Goal: Transaction & Acquisition: Purchase product/service

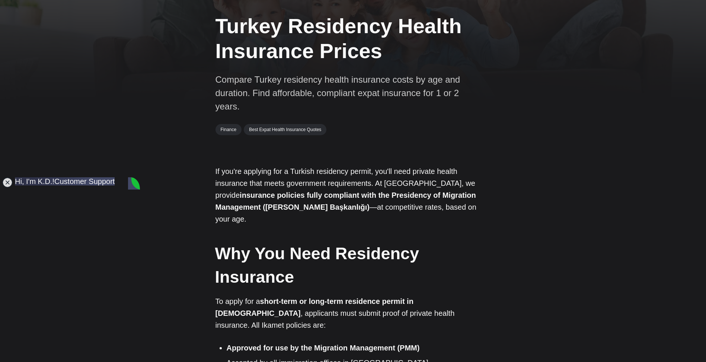
scroll to position [45, 0]
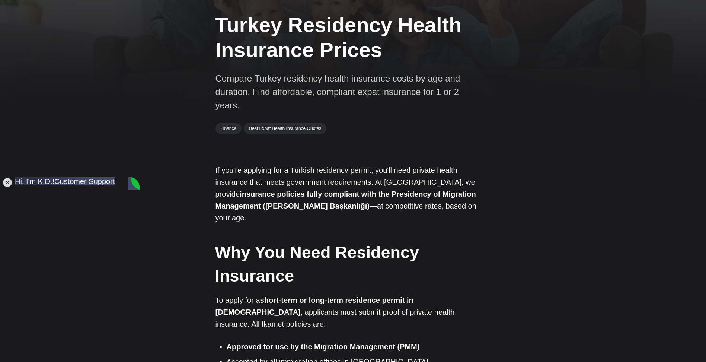
type textarea "Hi Do you offer insurance for people over 70?"
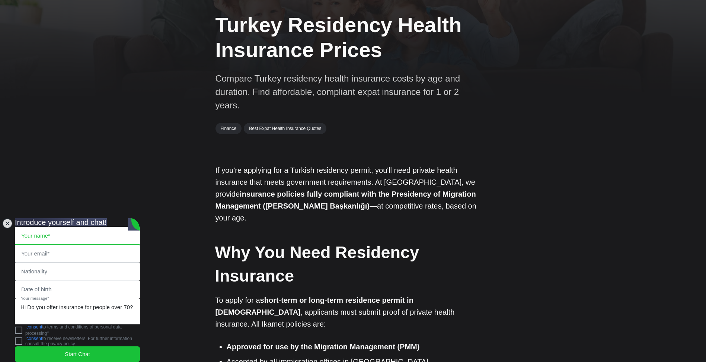
click at [50, 227] on input "text" at bounding box center [77, 235] width 124 height 17
type input "Sanita"
type input "LunaX_X@hotmail.com"
click at [50, 263] on input "Badzar" at bounding box center [77, 271] width 124 height 17
type input "B"
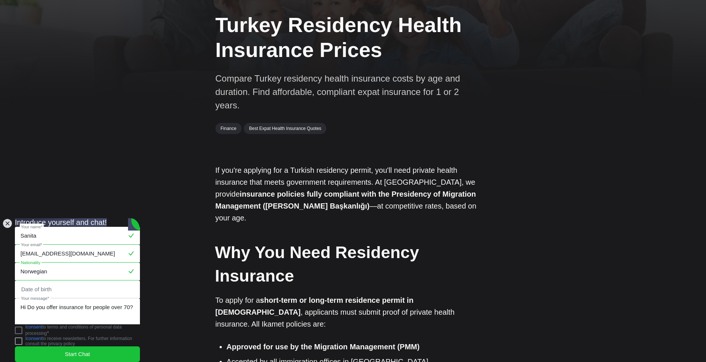
type input "Norwegian"
click at [22, 327] on jdiv at bounding box center [18, 329] width 7 height 7
click at [70, 350] on span "Start Chat" at bounding box center [77, 354] width 25 height 8
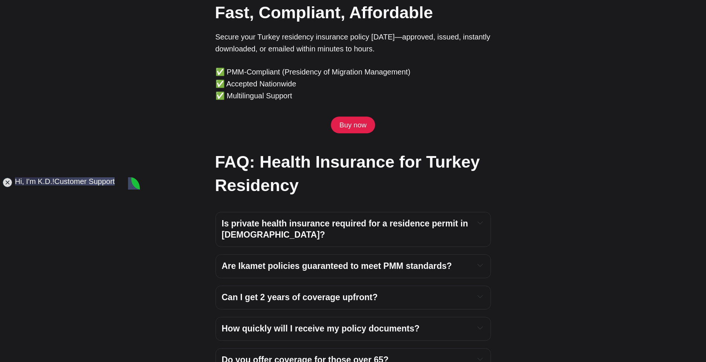
scroll to position [2404, 0]
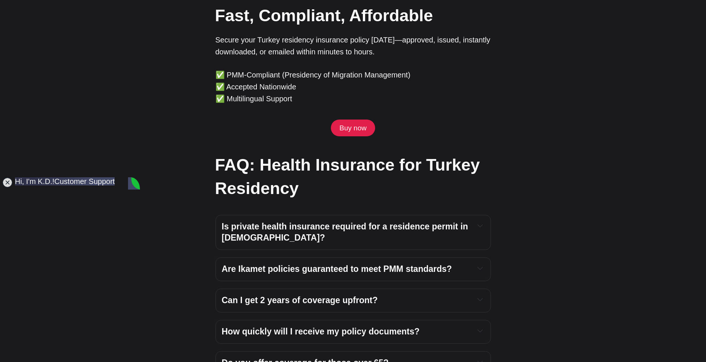
click at [330, 161] on h2 "FAQ: Health Insurance for Turkey Residency" at bounding box center [352, 176] width 275 height 47
click at [356, 119] on link "Buy now" at bounding box center [353, 127] width 44 height 17
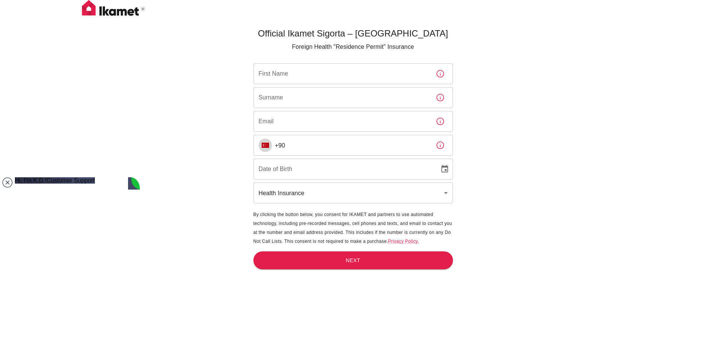
click at [266, 147] on img "Select country" at bounding box center [264, 144] width 7 height 5
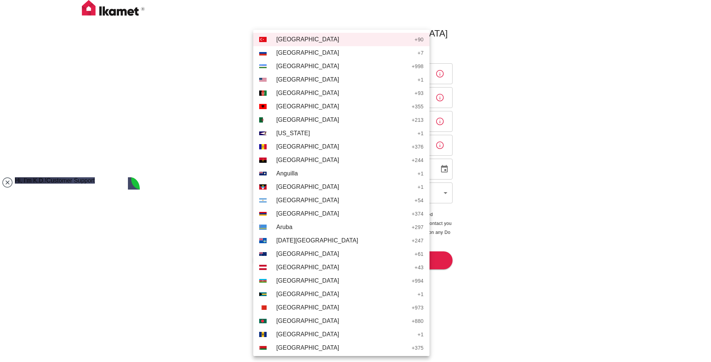
click at [202, 151] on div at bounding box center [355, 181] width 711 height 362
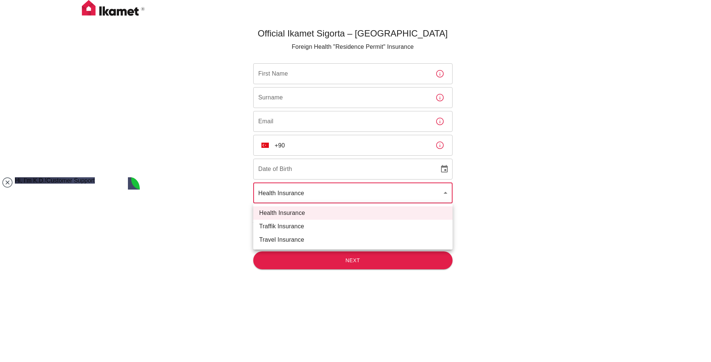
click at [313, 193] on body "Official Ikamet Sigorta – [DEMOGRAPHIC_DATA] Foreign Health "Residence Permit" …" at bounding box center [355, 193] width 711 height 386
click at [313, 193] on div at bounding box center [355, 181] width 711 height 362
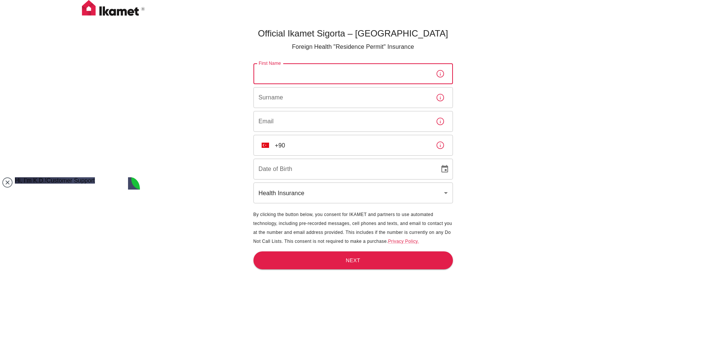
click at [282, 75] on input "First Name" at bounding box center [341, 73] width 176 height 21
type input "Emsada"
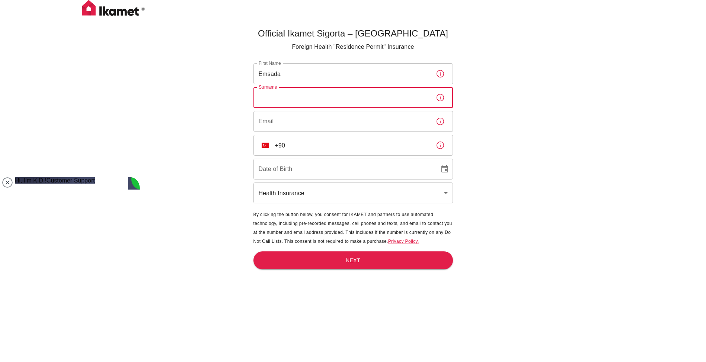
click at [271, 99] on input "Surname" at bounding box center [341, 97] width 176 height 21
type input "Badzar"
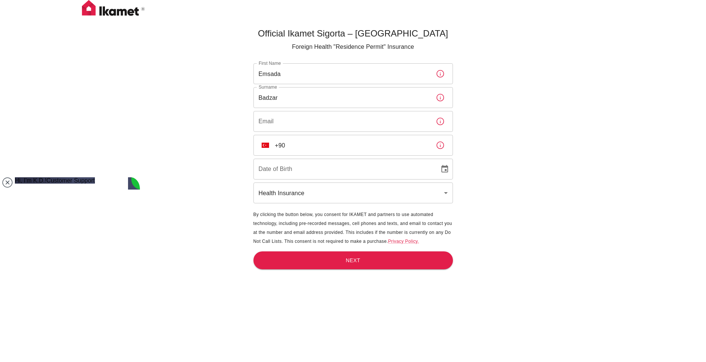
click at [230, 126] on div "Official Ikamet Sigorta – [DEMOGRAPHIC_DATA] Foreign Health "Residence Permit" …" at bounding box center [353, 193] width 706 height 386
click at [271, 122] on input "Email" at bounding box center [341, 121] width 176 height 21
type input "[EMAIL_ADDRESS][DOMAIN_NAME]"
click at [267, 147] on img "Select country" at bounding box center [264, 144] width 7 height 5
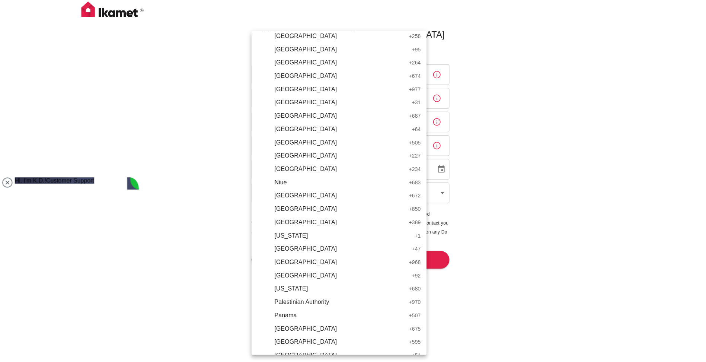
scroll to position [2041, 0]
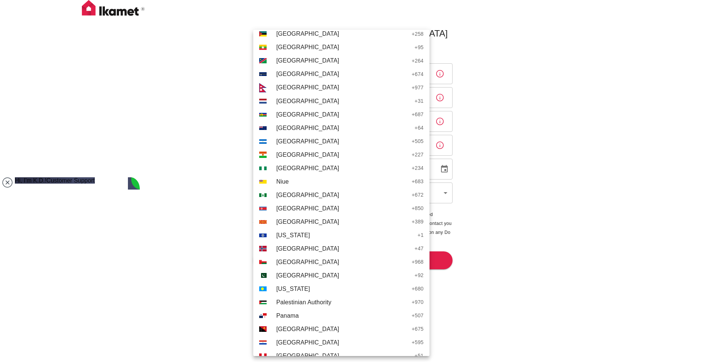
click at [285, 246] on span "[GEOGRAPHIC_DATA]" at bounding box center [343, 248] width 135 height 9
type input "+47"
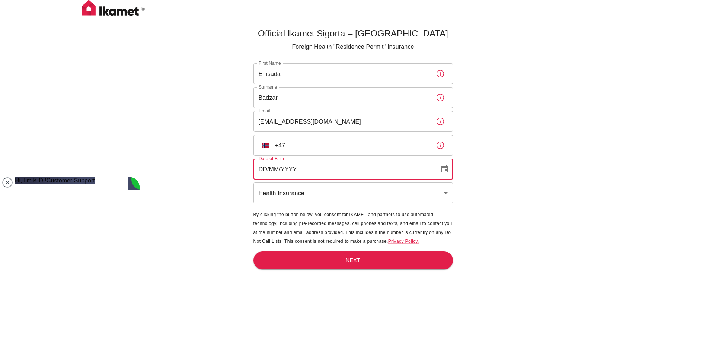
click at [269, 168] on input "DD/MM/YYYY" at bounding box center [343, 168] width 181 height 21
type input "[DATE]"
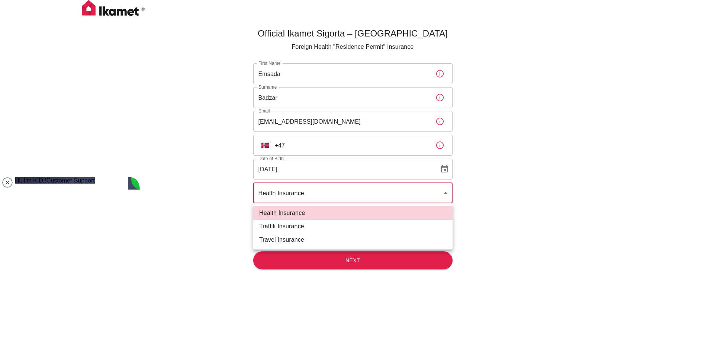
click at [283, 193] on body "Official Ikamet Sigorta – [DEMOGRAPHIC_DATA] Foreign Health "Residence Permit" …" at bounding box center [355, 193] width 711 height 386
click at [283, 193] on div at bounding box center [355, 181] width 711 height 362
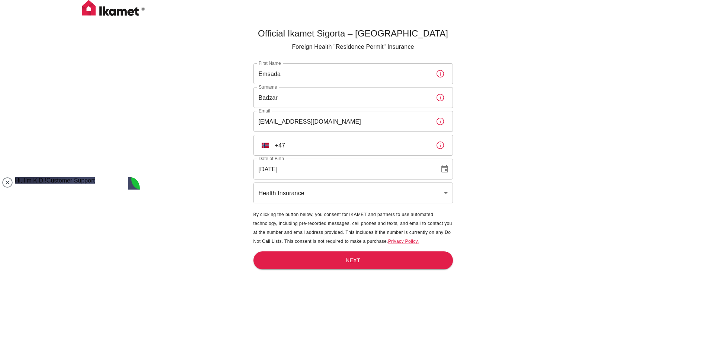
click at [227, 207] on div "Official Ikamet Sigorta – [DEMOGRAPHIC_DATA] Foreign Health "Residence Permit" …" at bounding box center [353, 193] width 706 height 386
click at [314, 146] on input "+47" at bounding box center [352, 145] width 155 height 21
click at [156, 68] on div "Official Ikamet Sigorta – [DEMOGRAPHIC_DATA] Foreign Health "Residence Permit" …" at bounding box center [353, 193] width 706 height 386
click at [157, 38] on div "Official Ikamet Sigorta – [DEMOGRAPHIC_DATA] Foreign Health "Residence Permit" …" at bounding box center [353, 193] width 706 height 386
